Goal: Information Seeking & Learning: Learn about a topic

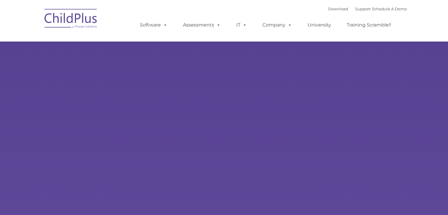
type input ""
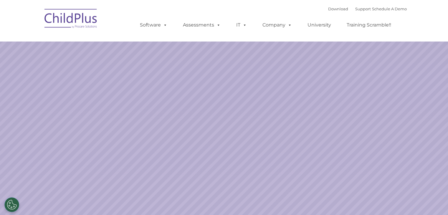
select select "MEDIUM"
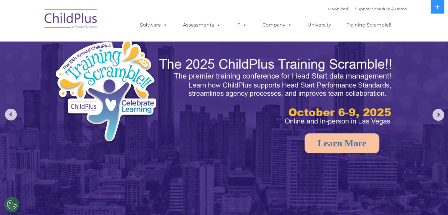
click at [59, 11] on img at bounding box center [71, 19] width 59 height 29
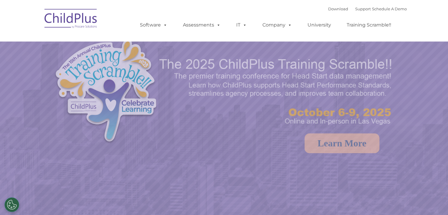
select select "MEDIUM"
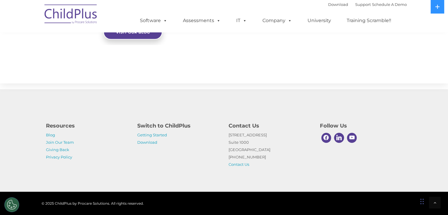
scroll to position [668, 0]
click at [442, 6] on button at bounding box center [438, 7] width 14 height 14
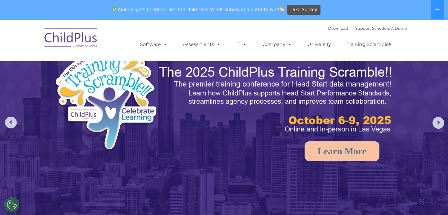
scroll to position [10, 0]
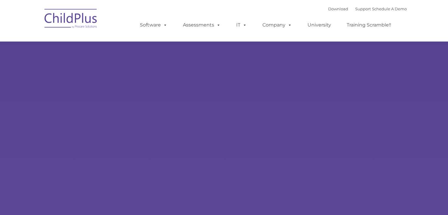
type input ""
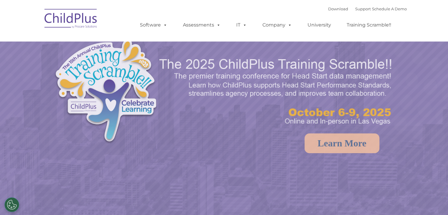
select select "MEDIUM"
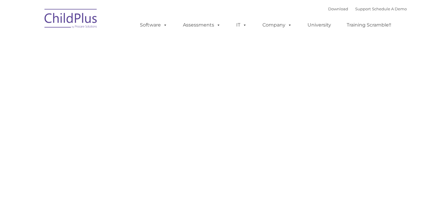
type input ""
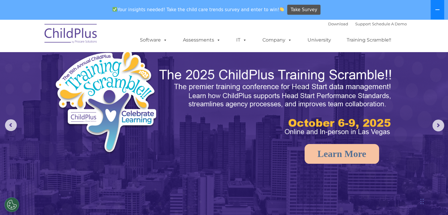
click at [441, 2] on button at bounding box center [438, 9] width 14 height 19
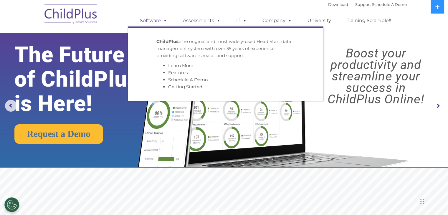
click at [154, 20] on link "Software" at bounding box center [153, 21] width 39 height 12
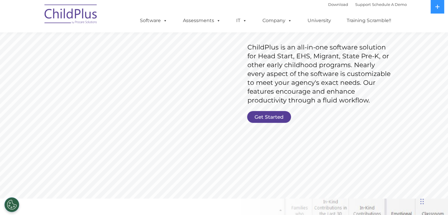
scroll to position [95, 0]
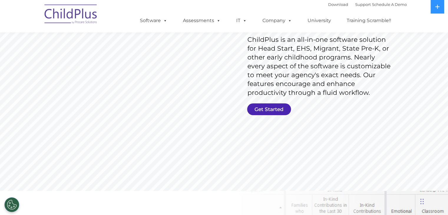
click at [275, 106] on link "Get Started" at bounding box center [269, 109] width 44 height 12
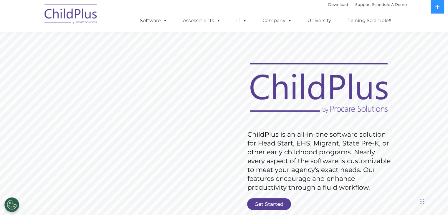
scroll to position [0, 0]
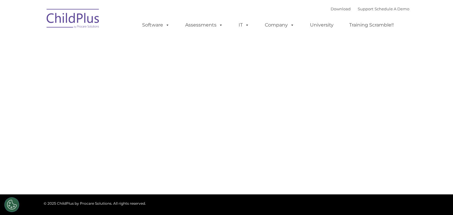
type input ""
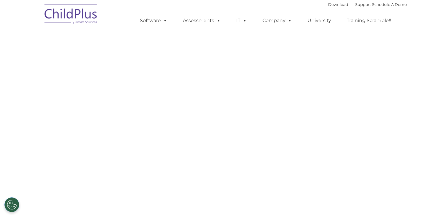
select select "MEDIUM"
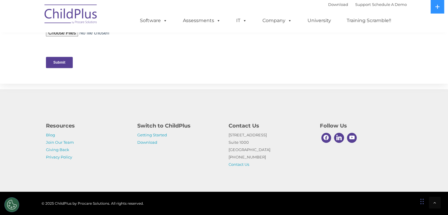
scroll to position [299, 0]
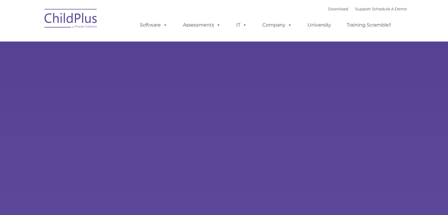
type input ""
select select "MEDIUM"
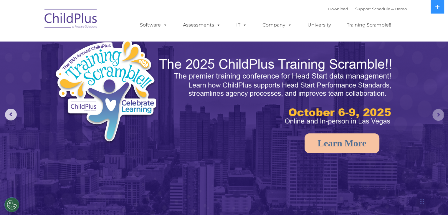
click at [439, 115] on rs-arrow at bounding box center [439, 115] width 12 height 12
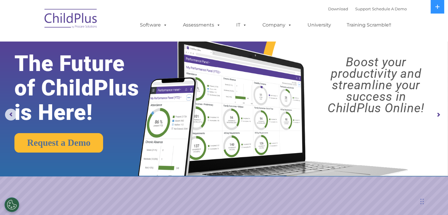
click at [439, 115] on rs-arrow at bounding box center [439, 115] width 12 height 12
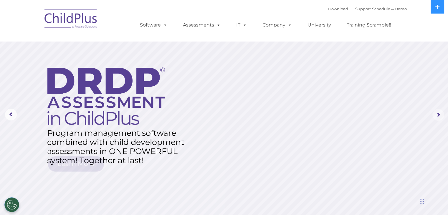
click at [439, 115] on rs-arrow at bounding box center [439, 115] width 12 height 12
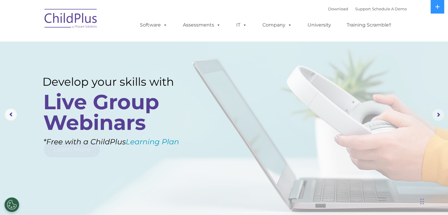
click at [439, 115] on rs-arrow at bounding box center [439, 115] width 12 height 12
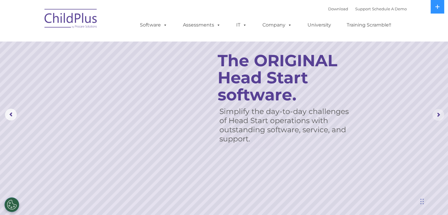
click at [439, 115] on rs-arrow at bounding box center [439, 115] width 12 height 12
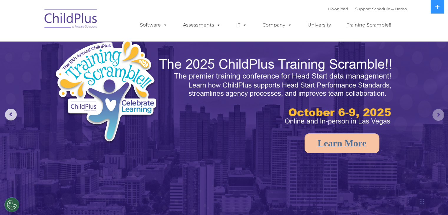
click at [439, 115] on rs-arrow at bounding box center [439, 115] width 12 height 12
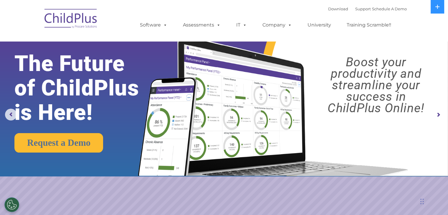
click at [438, 114] on rs-arrow at bounding box center [439, 115] width 12 height 12
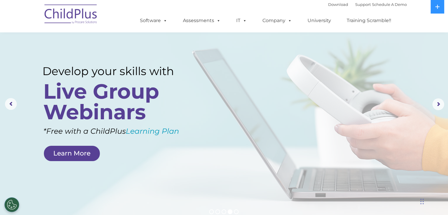
scroll to position [6, 0]
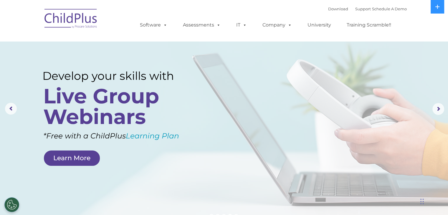
click at [74, 22] on img at bounding box center [71, 19] width 59 height 29
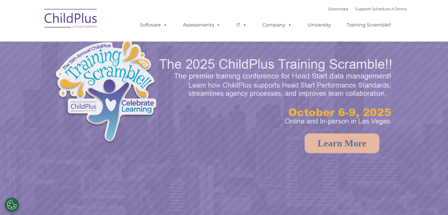
select select "MEDIUM"
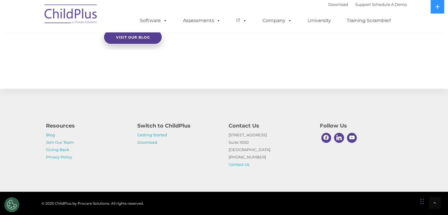
scroll to position [668, 0]
click at [147, 134] on link "Getting Started" at bounding box center [152, 135] width 30 height 5
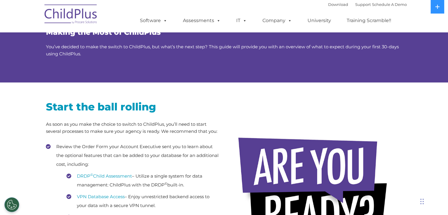
scroll to position [39, 0]
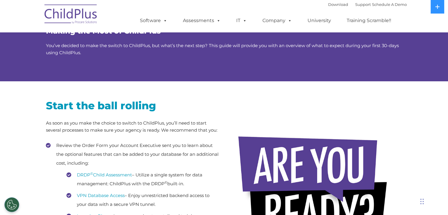
drag, startPoint x: 237, startPoint y: 164, endPoint x: 109, endPoint y: 128, distance: 133.0
click at [109, 128] on p "As soon as you make the choice to switch to ChildPlus, you’ll need to start sev…" at bounding box center [133, 127] width 174 height 14
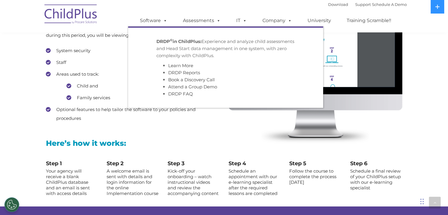
scroll to position [553, 0]
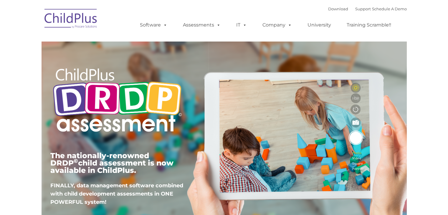
click at [399, 99] on div "The nationally-renowned DRDP © child assessment is now available in ChildPlus. …" at bounding box center [224, 136] width 357 height 211
